Goal: Use online tool/utility: Utilize a website feature to perform a specific function

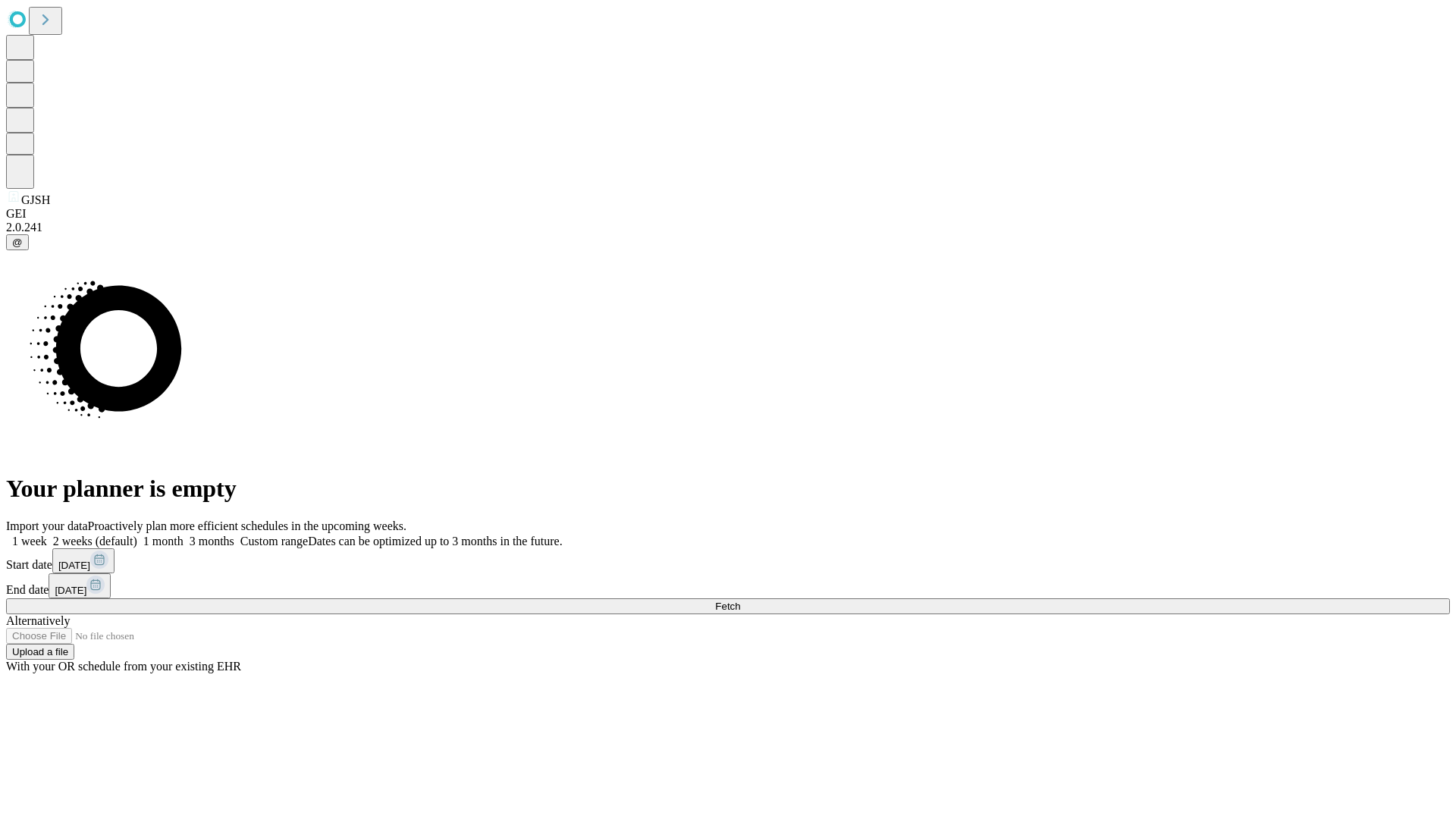
click at [740, 600] on span "Fetch" at bounding box center [728, 606] width 25 height 11
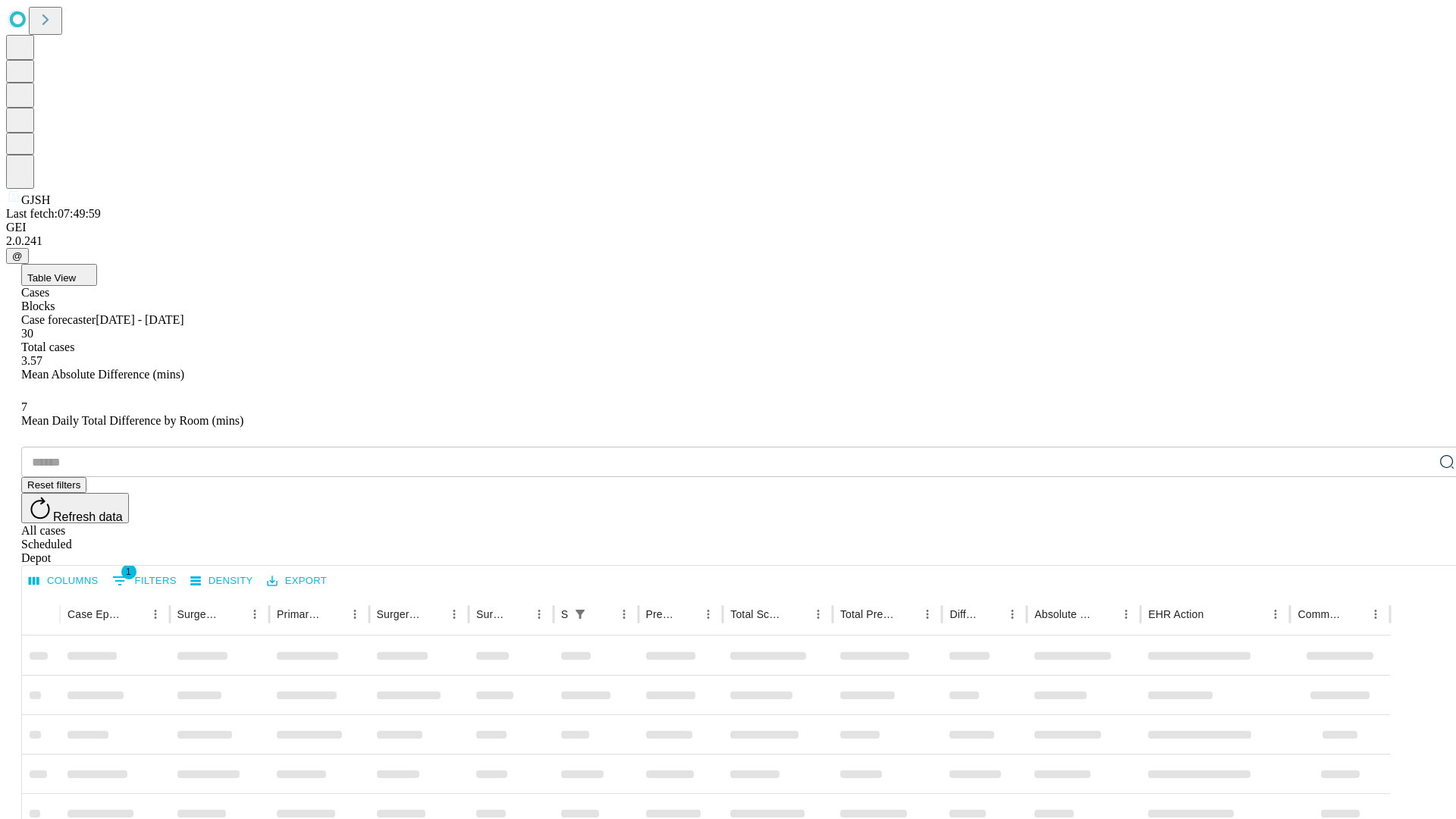
click at [76, 272] on span "Table View" at bounding box center [51, 278] width 49 height 11
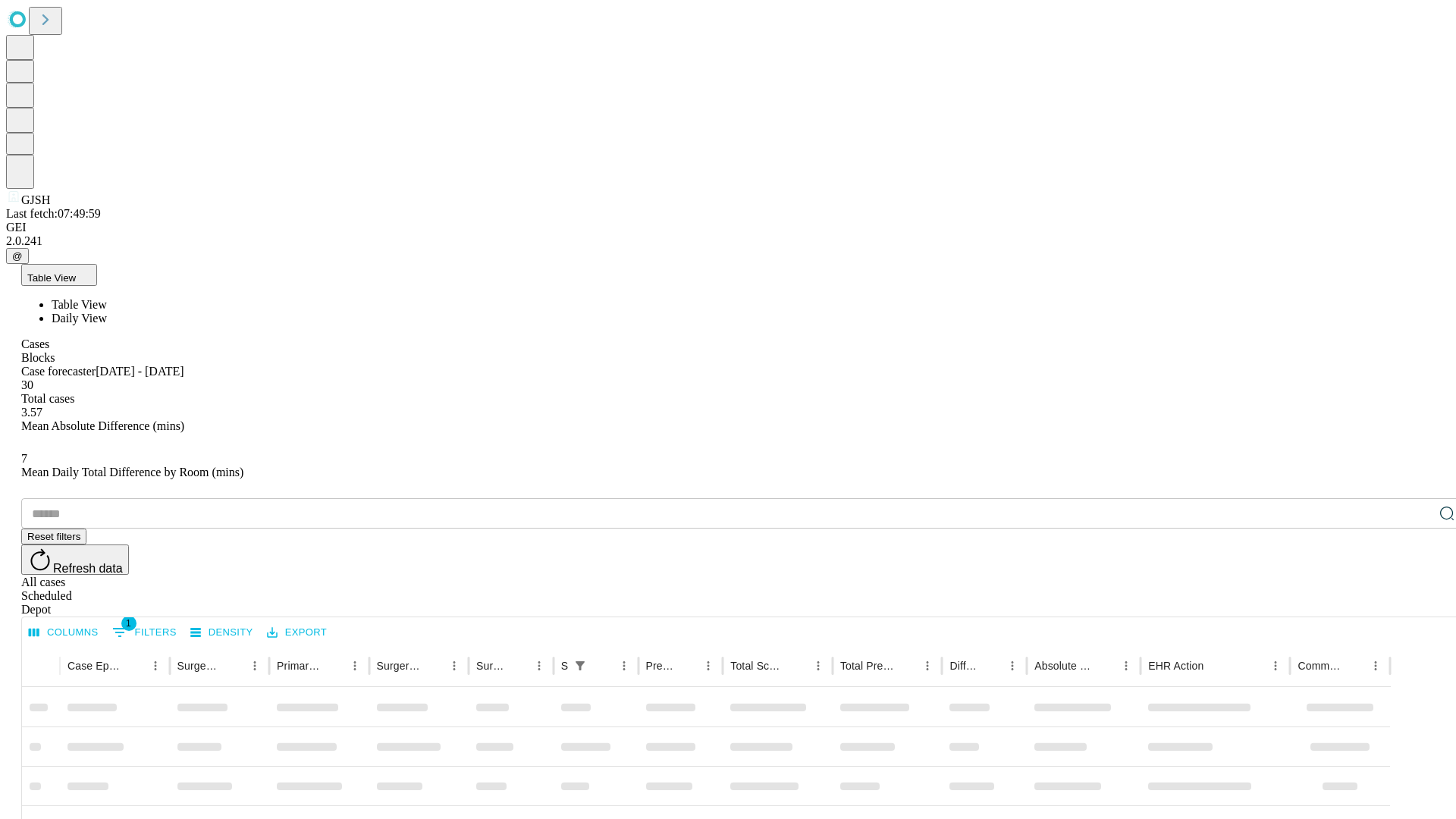
click at [107, 311] on span "Daily View" at bounding box center [79, 318] width 55 height 13
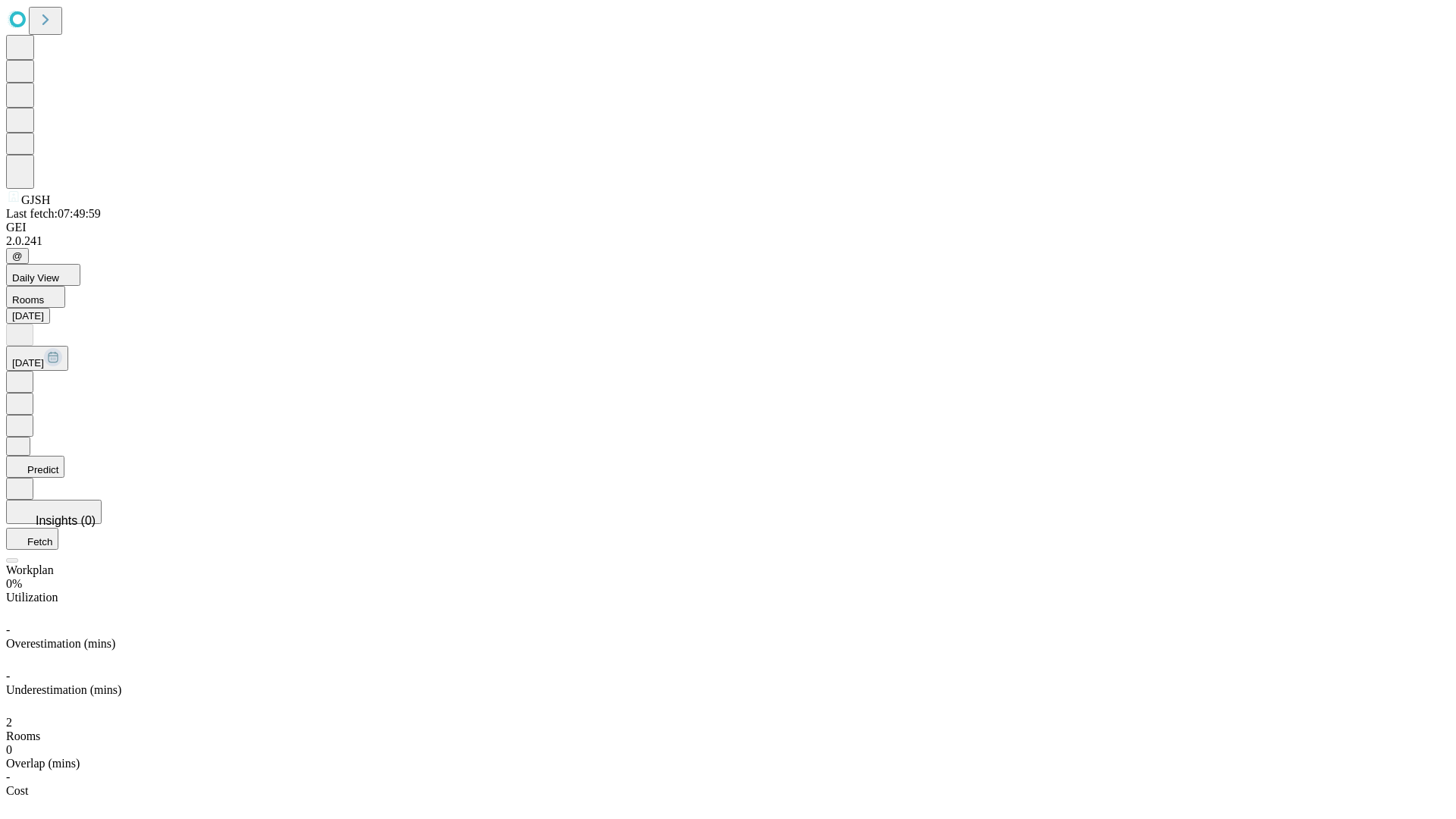
click at [65, 456] on button "Predict" at bounding box center [35, 467] width 58 height 22
